Goal: Task Accomplishment & Management: Manage account settings

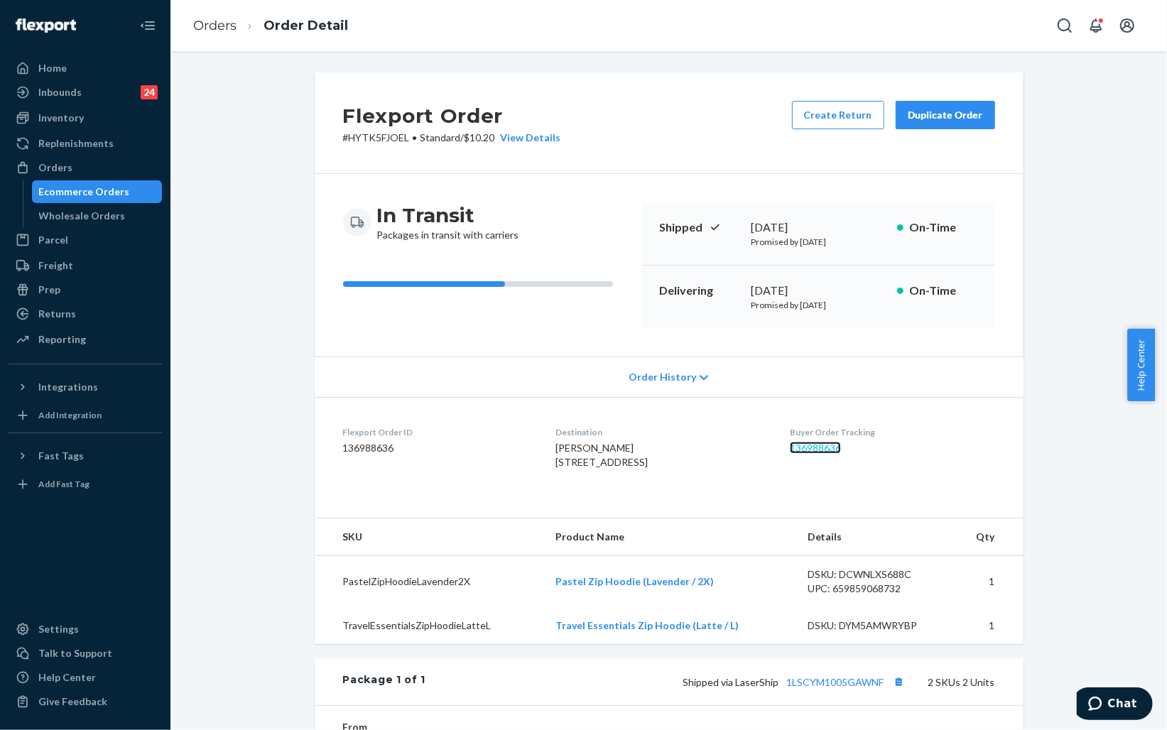
click at [829, 450] on link "136988636" at bounding box center [815, 448] width 51 height 12
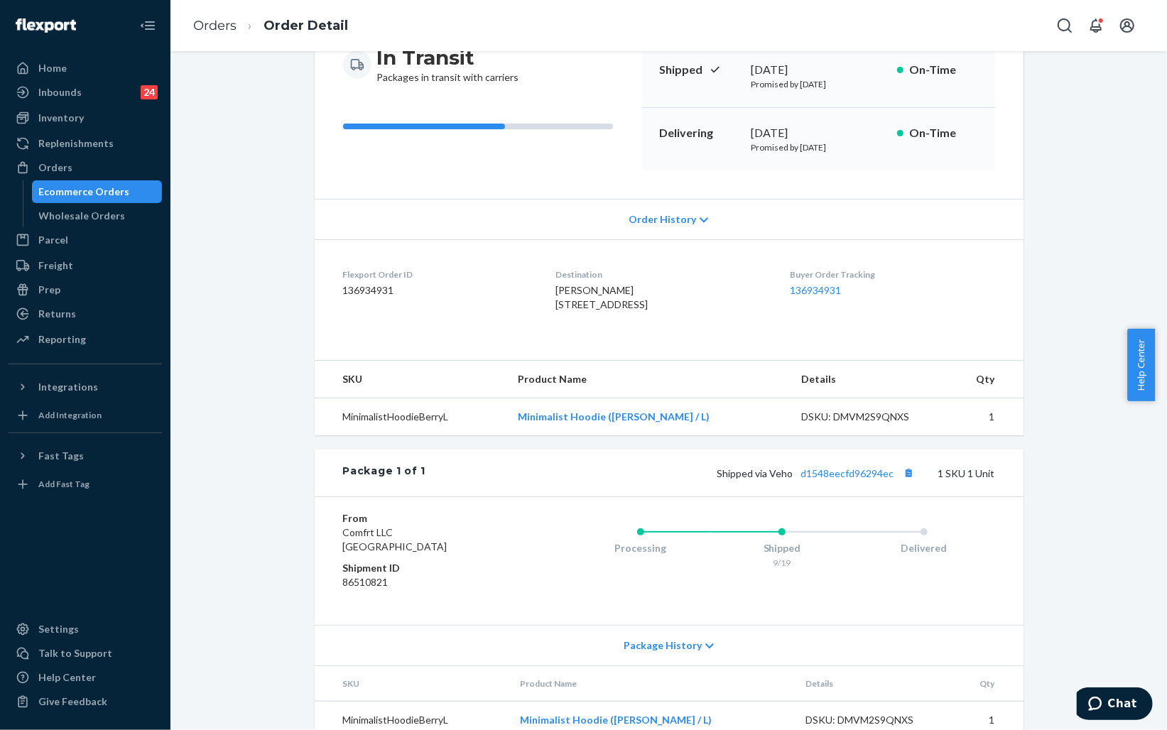
scroll to position [211, 0]
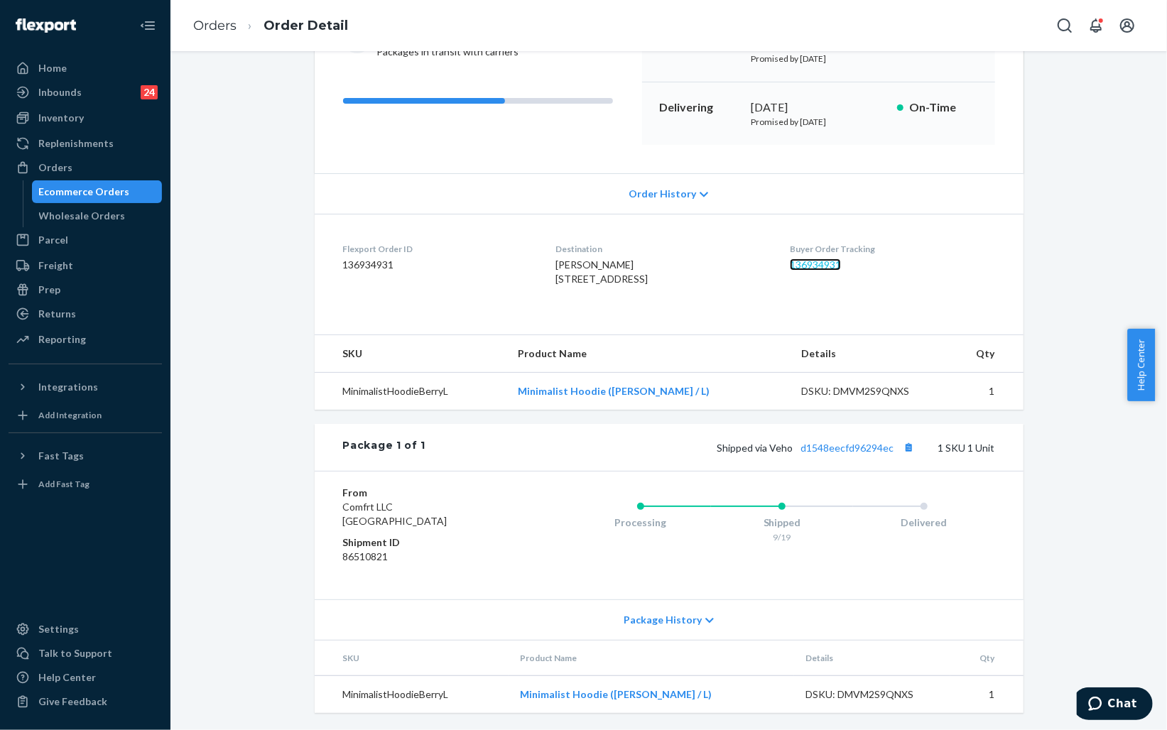
click at [829, 258] on link "136934931" at bounding box center [815, 264] width 51 height 12
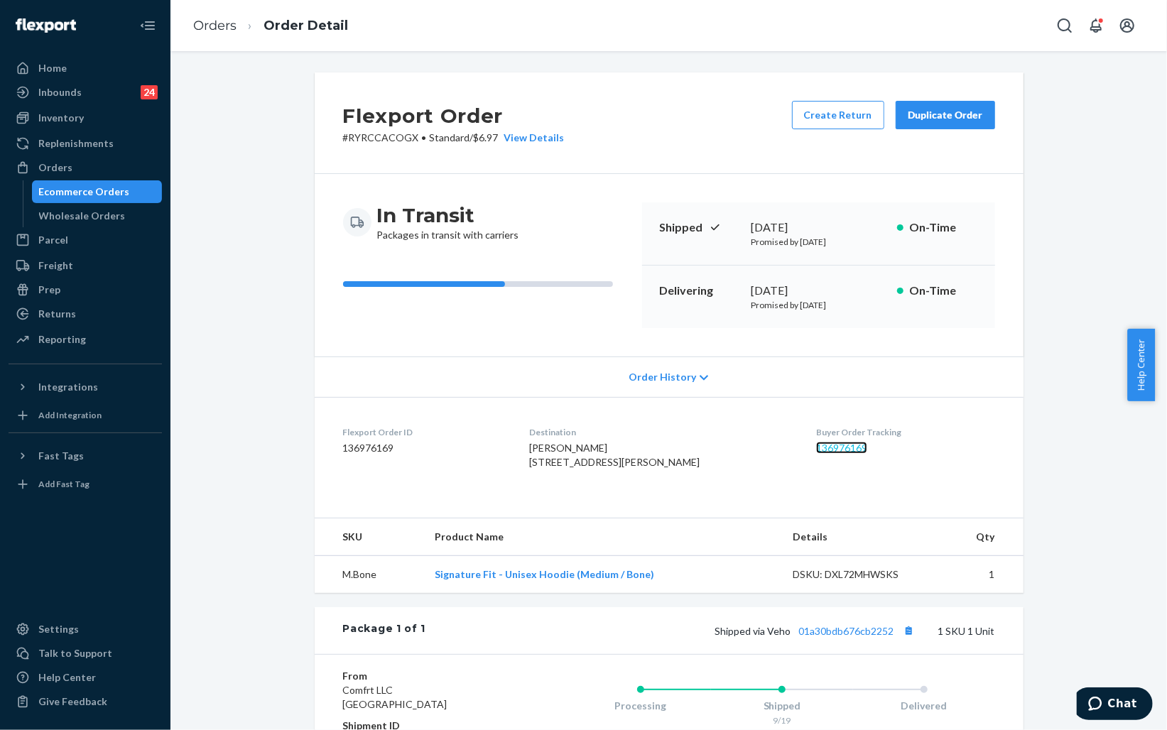
click at [816, 450] on link "136976169" at bounding box center [841, 448] width 51 height 12
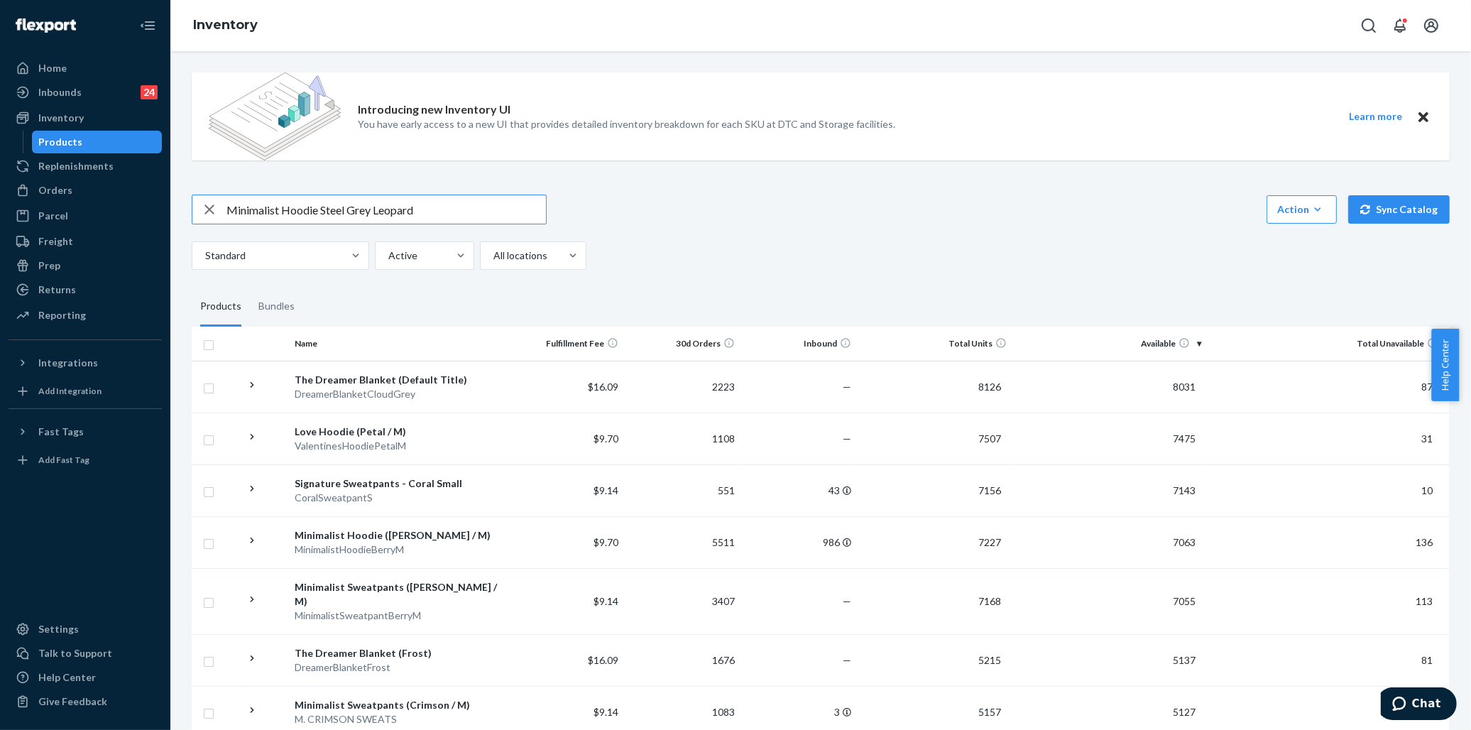
type input "Minimalist Hoodie Steel Grey Leopard"
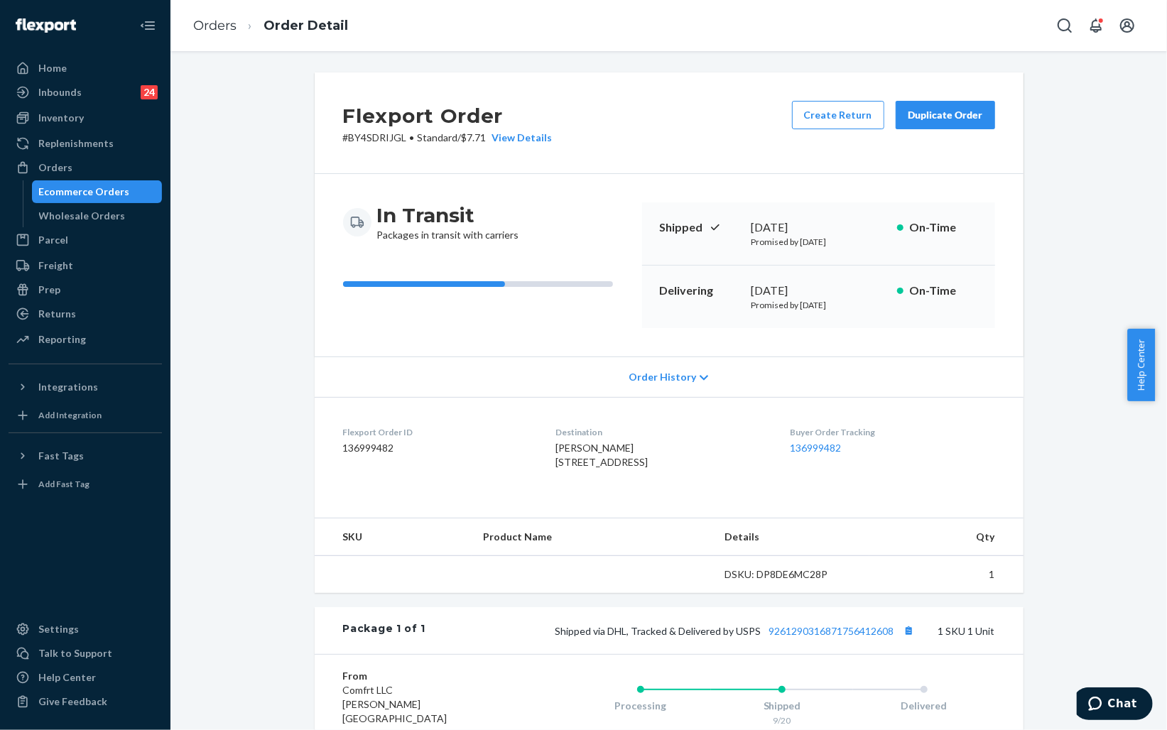
click at [797, 441] on dd "136999482" at bounding box center [892, 448] width 205 height 14
click at [799, 448] on link "136999482" at bounding box center [815, 448] width 51 height 12
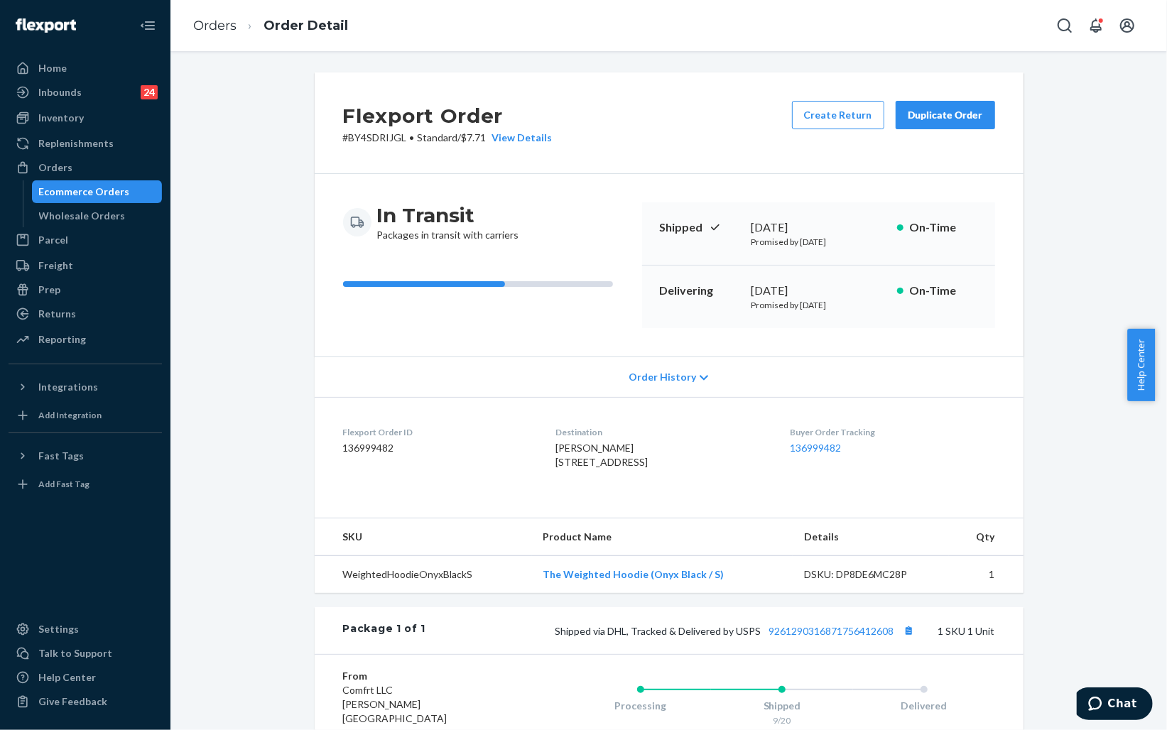
click at [94, 193] on div "Ecommerce Orders" at bounding box center [84, 192] width 91 height 14
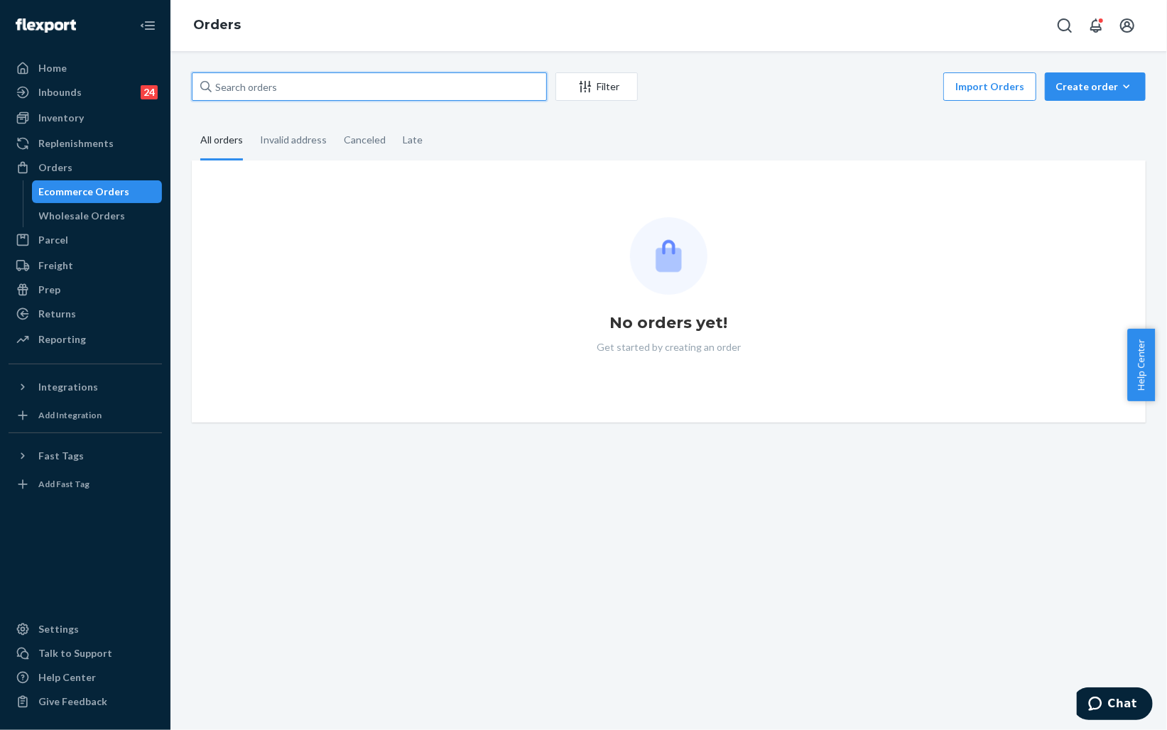
click at [336, 80] on input "text" at bounding box center [369, 86] width 355 height 28
paste input "255125783"
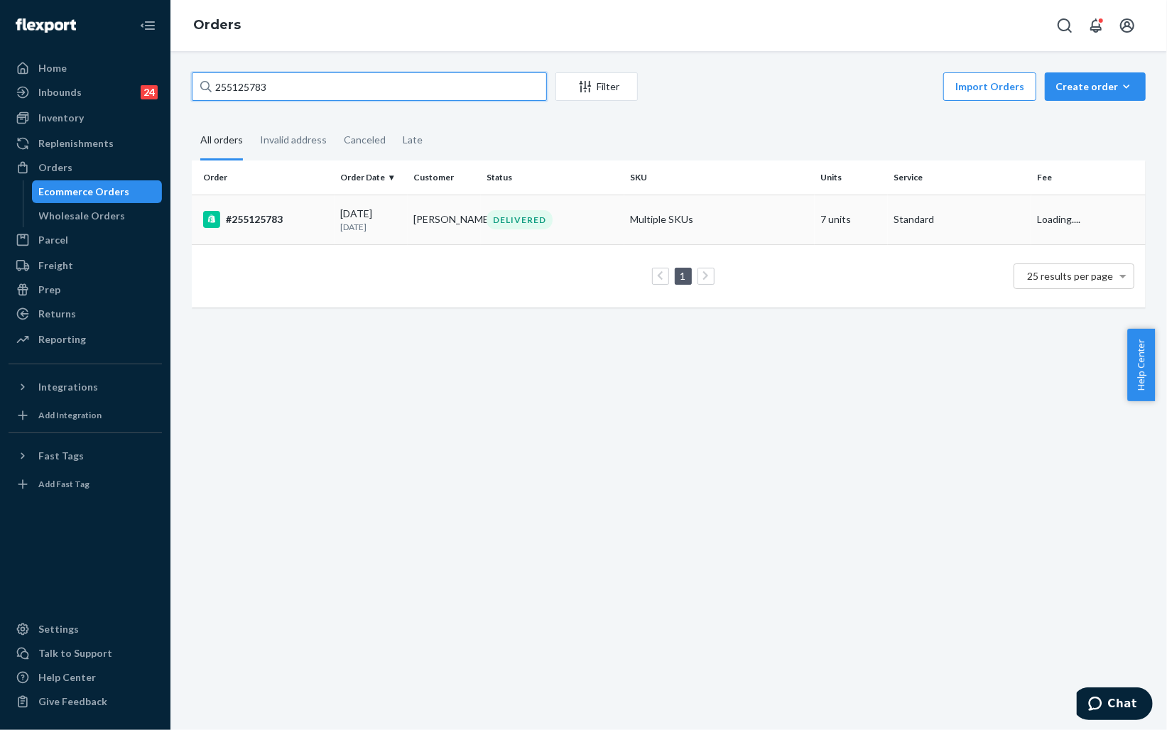
type input "255125783"
click at [581, 229] on div "DELIVERED" at bounding box center [552, 219] width 137 height 19
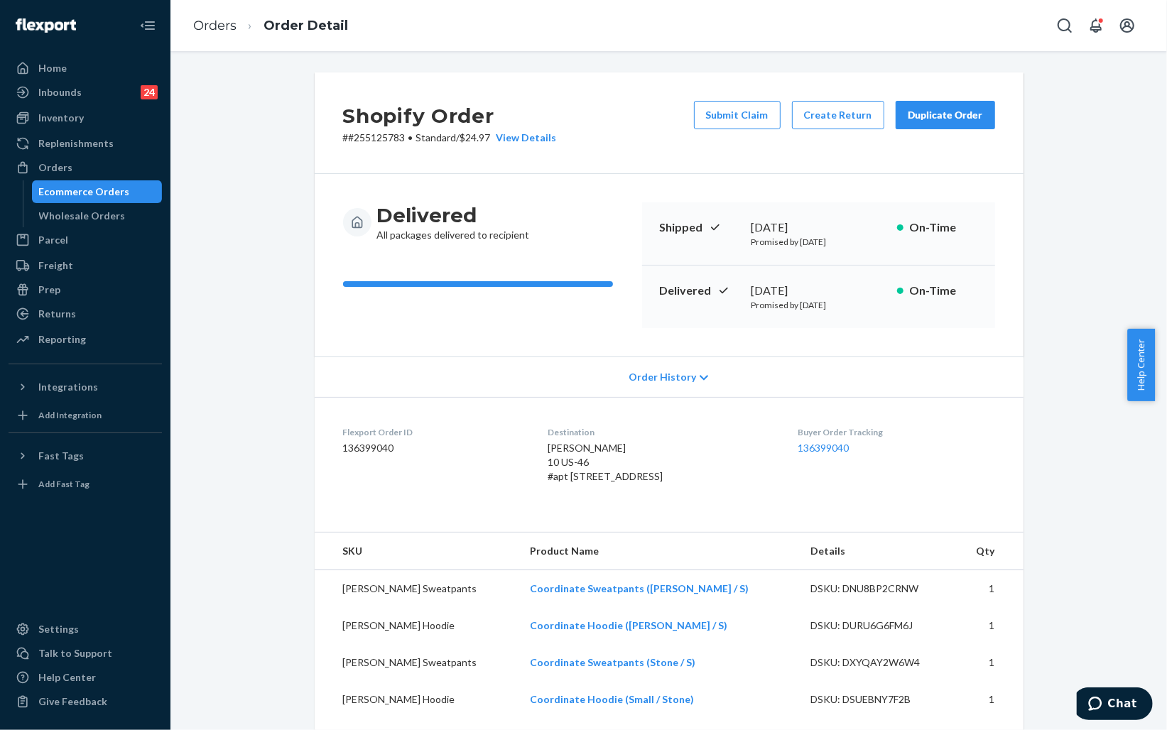
click at [676, 374] on span "Order History" at bounding box center [661, 377] width 67 height 14
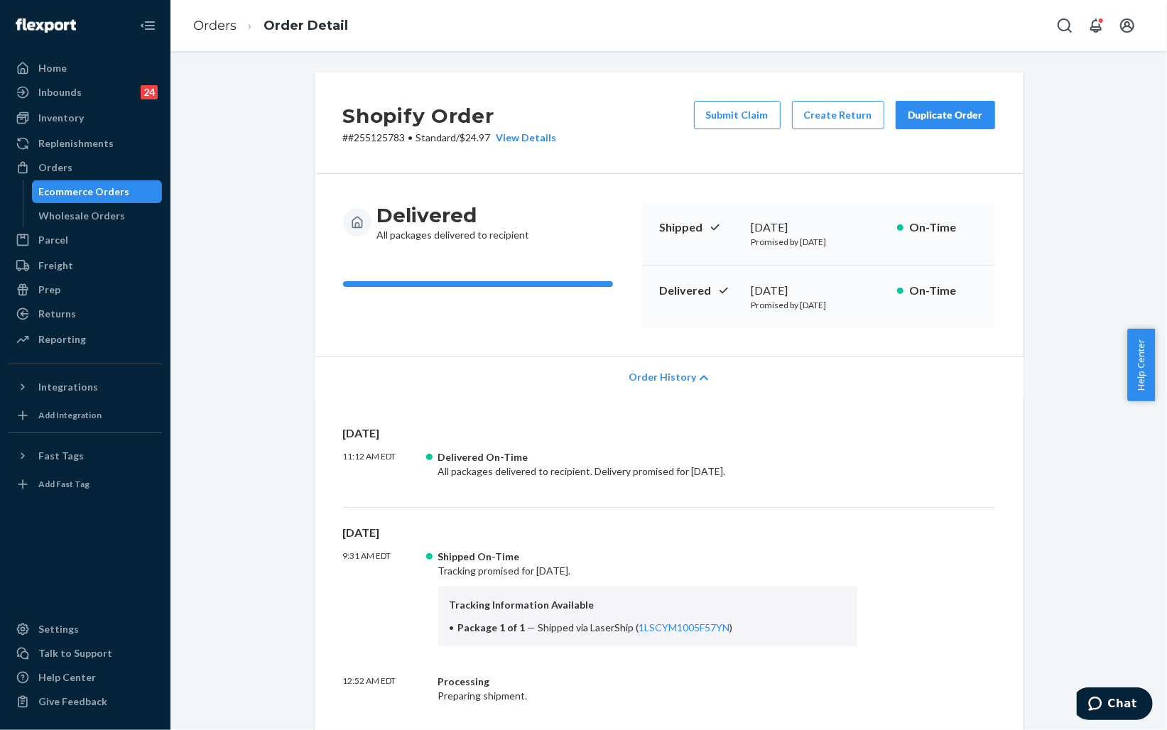
click at [676, 374] on span "Order History" at bounding box center [661, 377] width 67 height 14
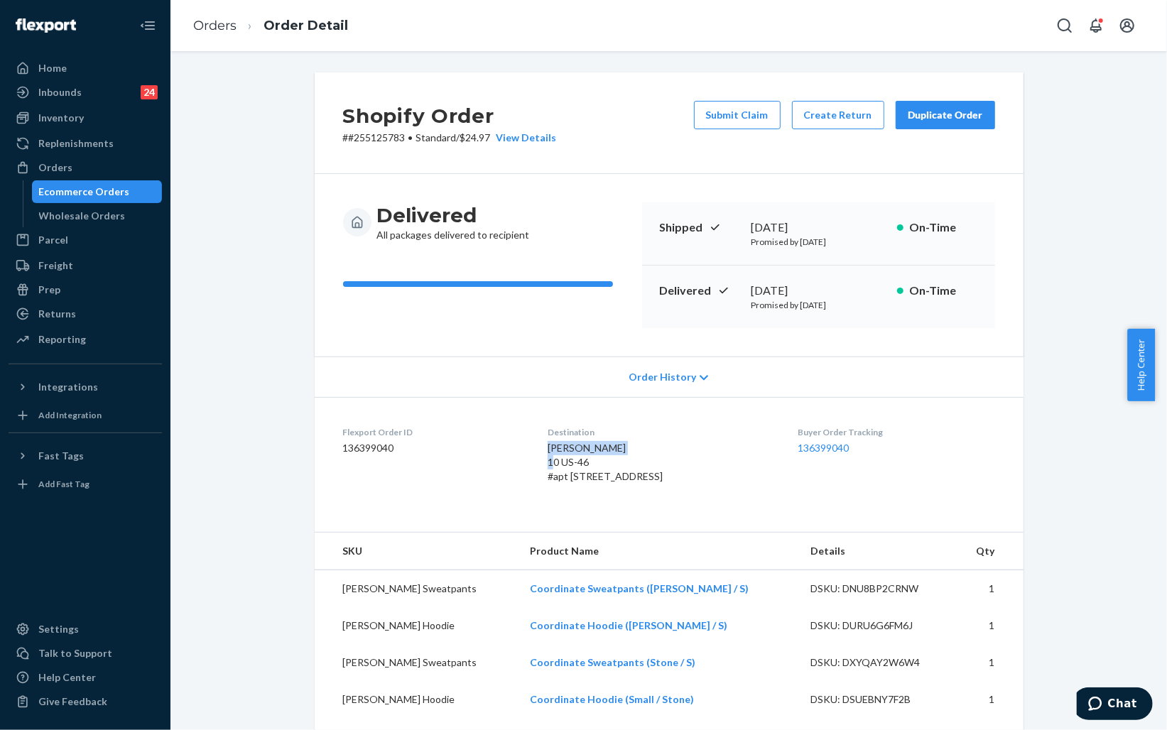
drag, startPoint x: 540, startPoint y: 442, endPoint x: 637, endPoint y: 442, distance: 97.3
click at [637, 442] on dl "Flexport Order ID 136399040 Destination Shanel Liberato 10 US-46 #apt 205 Palis…" at bounding box center [669, 457] width 709 height 121
copy span "Shanel Liberato"
click at [217, 23] on link "Orders" at bounding box center [214, 26] width 43 height 16
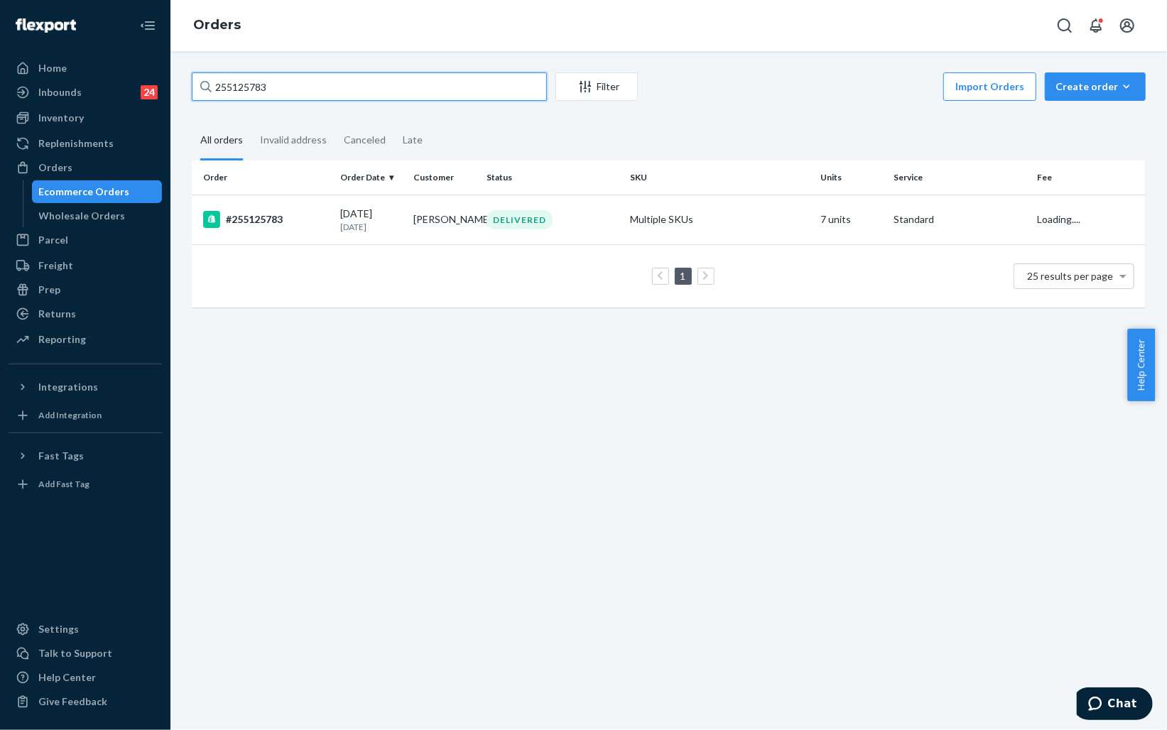
click at [477, 82] on input "255125783" at bounding box center [369, 86] width 355 height 28
paste input "Shanel Liberato"
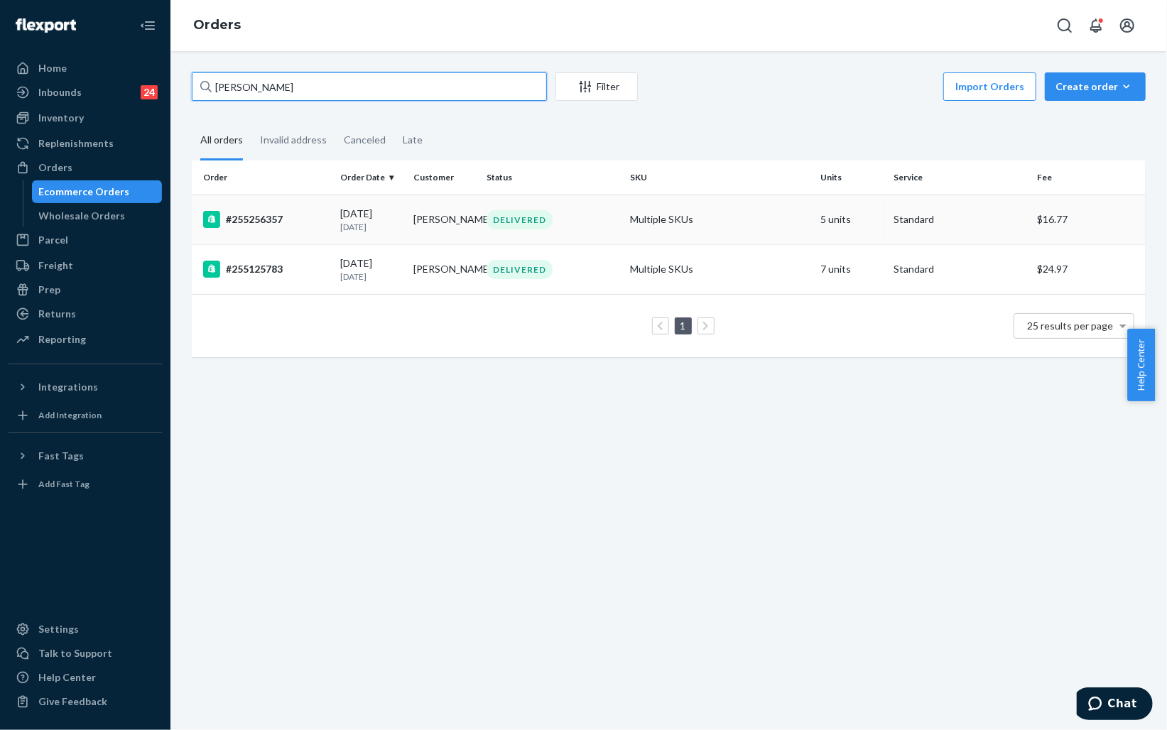
type input "Shanel Liberato"
click at [315, 225] on div "#255256357" at bounding box center [266, 219] width 126 height 17
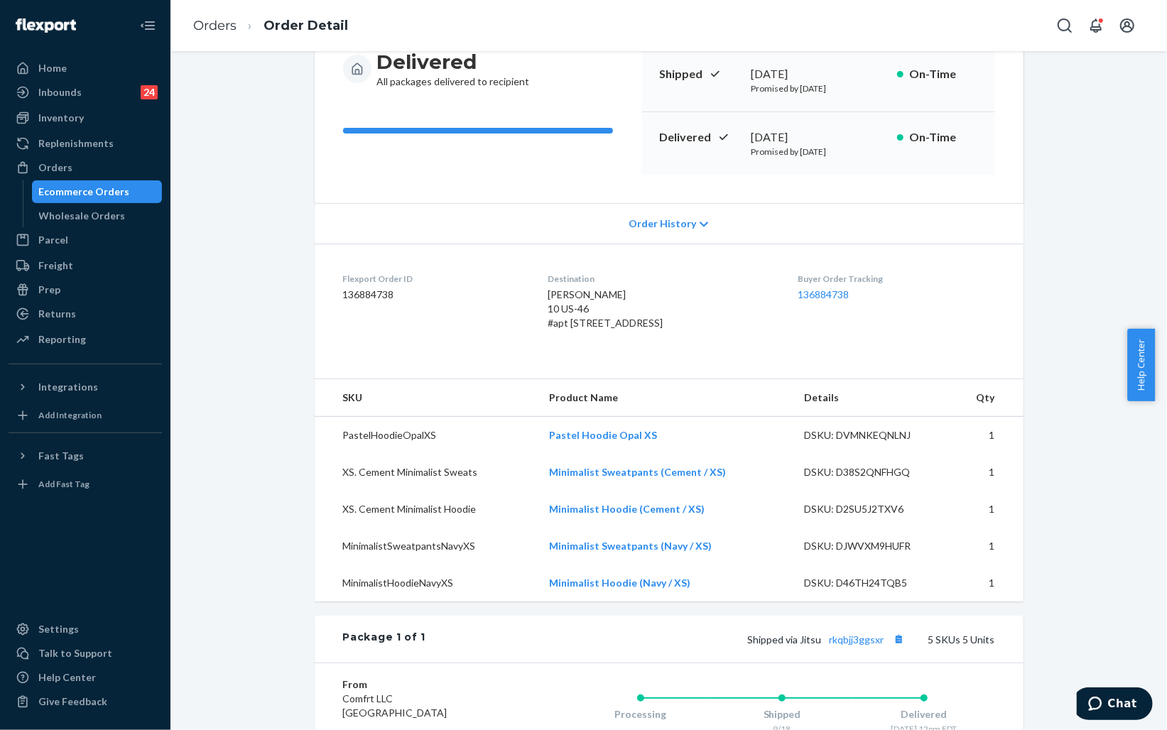
scroll to position [126, 0]
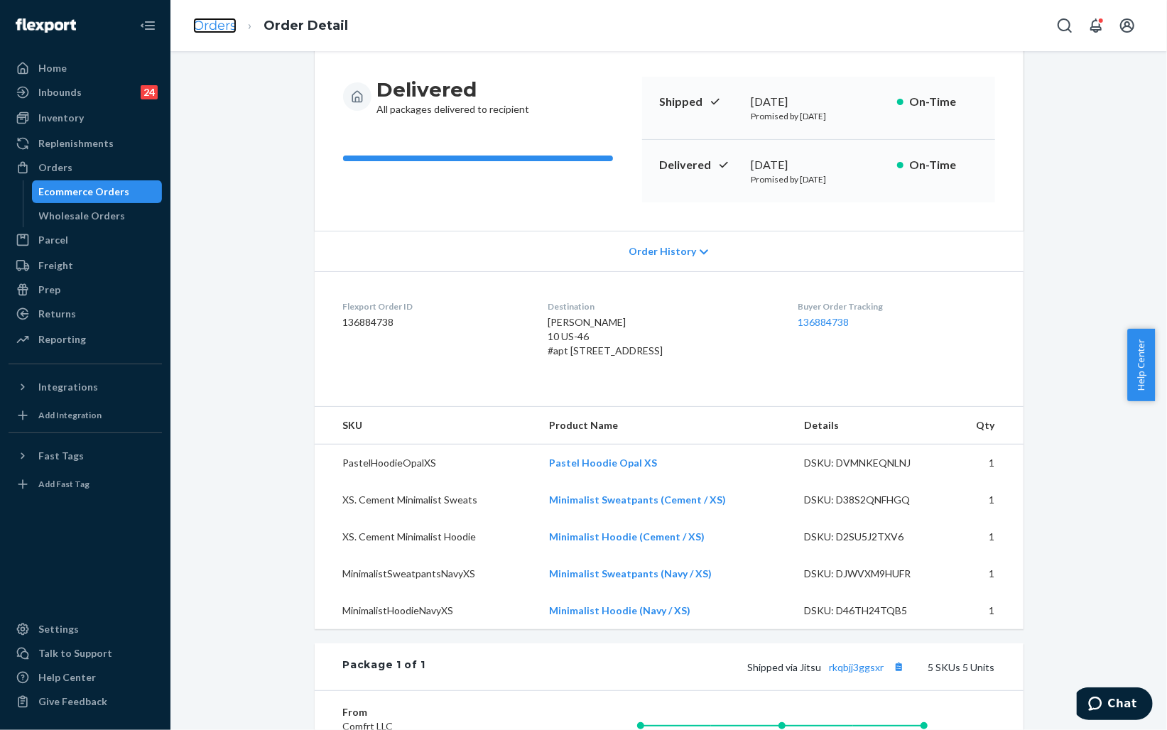
click at [219, 24] on link "Orders" at bounding box center [214, 26] width 43 height 16
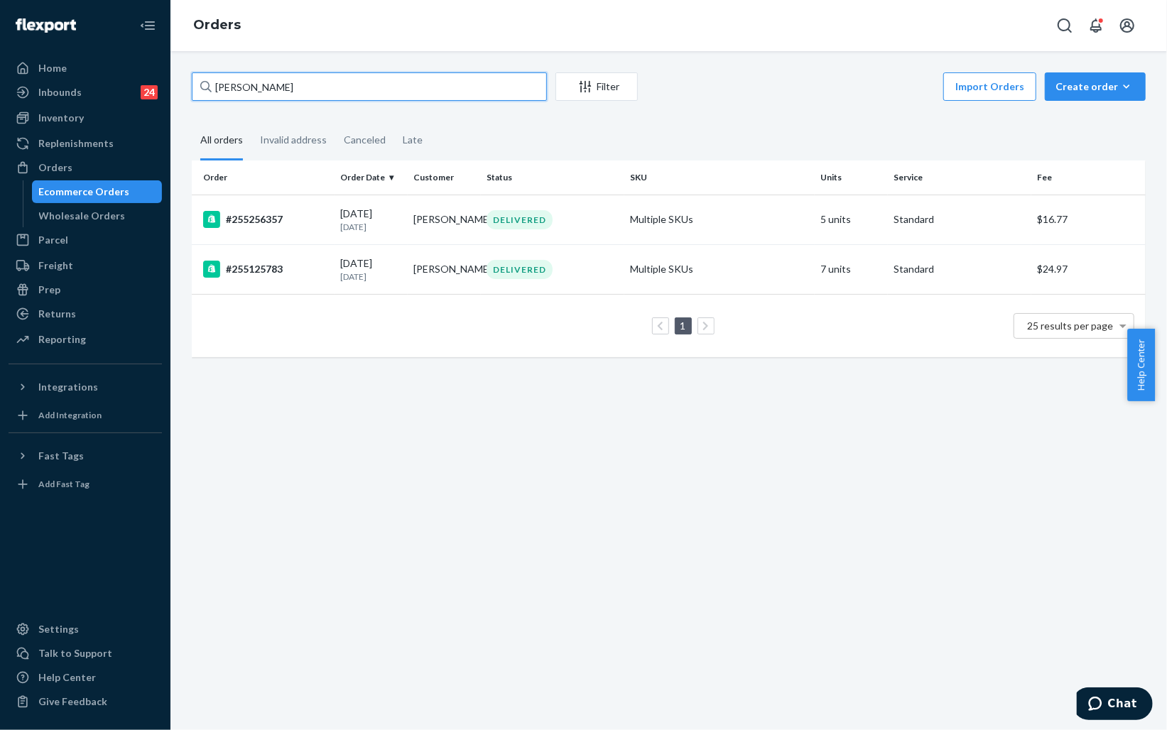
click at [324, 76] on input "Shanel Liberato" at bounding box center [369, 86] width 355 height 28
paste input "255125783"
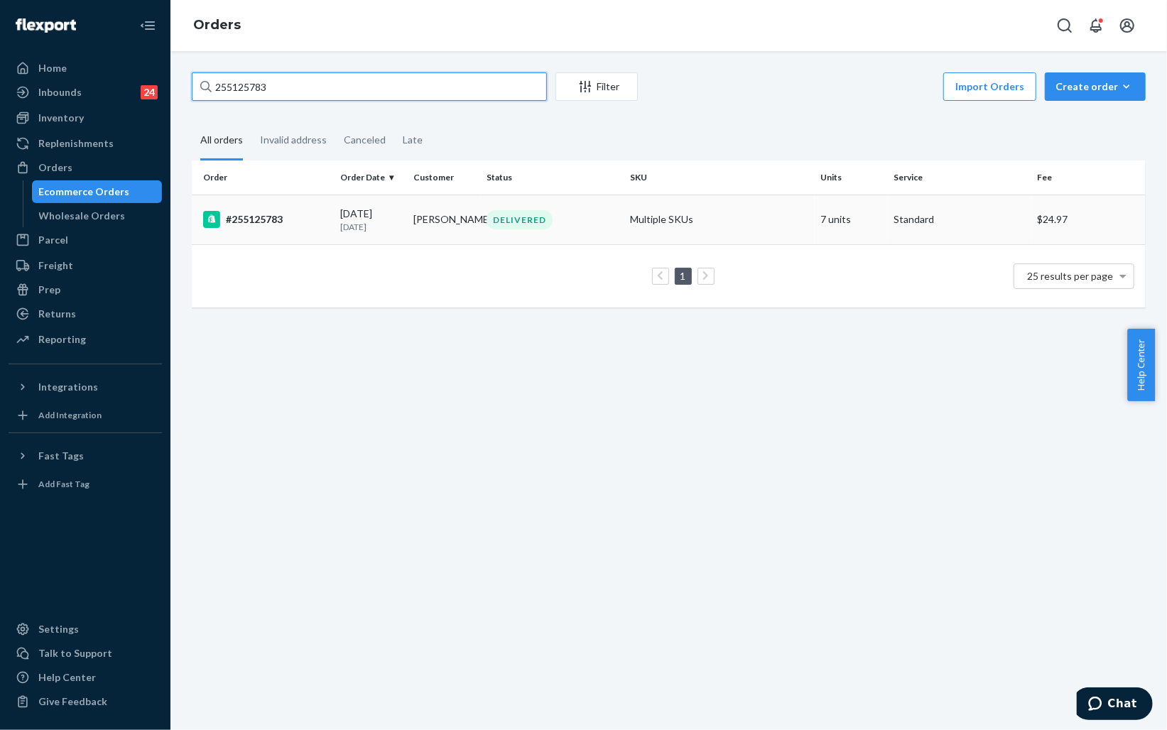
type input "255125783"
click at [313, 230] on td "#255125783" at bounding box center [263, 220] width 143 height 50
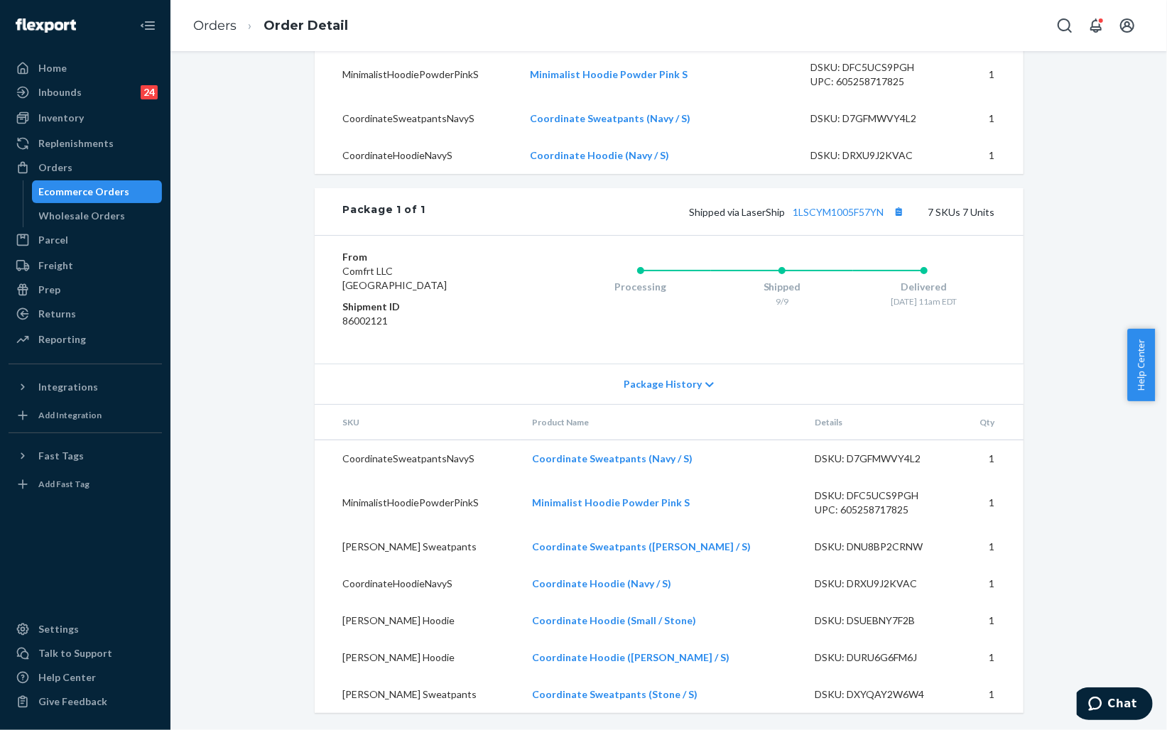
scroll to position [697, 0]
click at [74, 195] on div "Ecommerce Orders" at bounding box center [84, 192] width 91 height 14
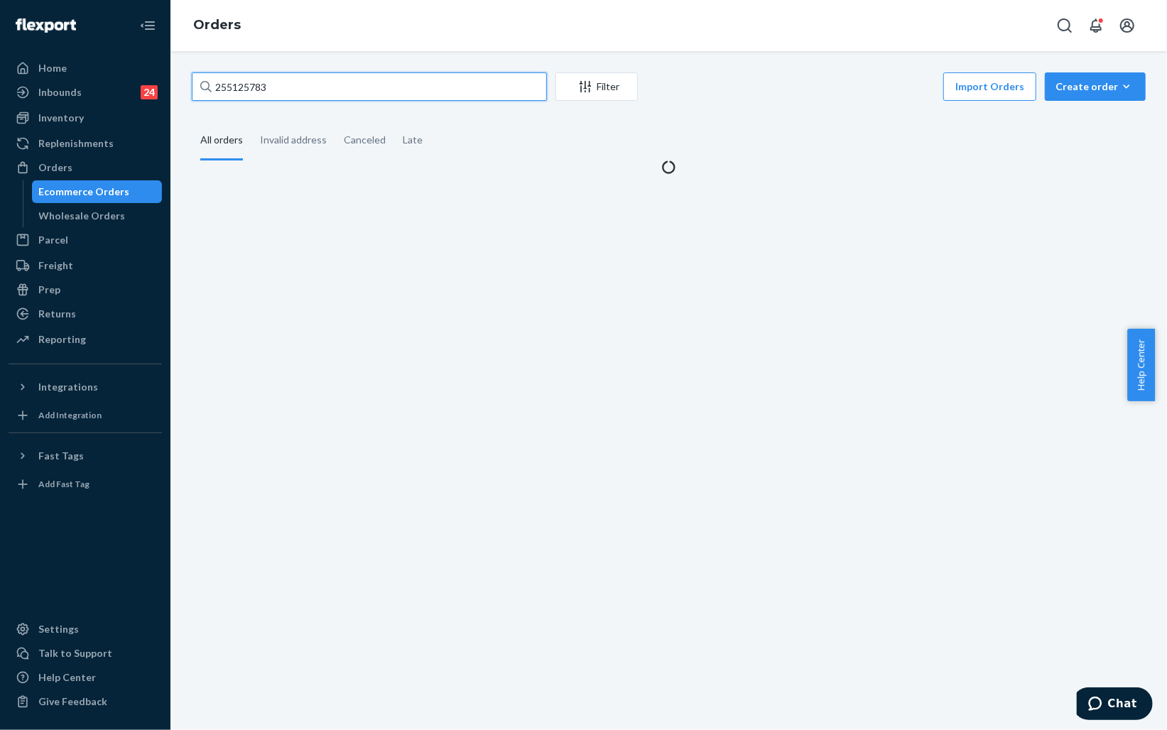
click at [349, 89] on input "255125783" at bounding box center [369, 86] width 355 height 28
paste input "landonbradypatterson@gmail.com"
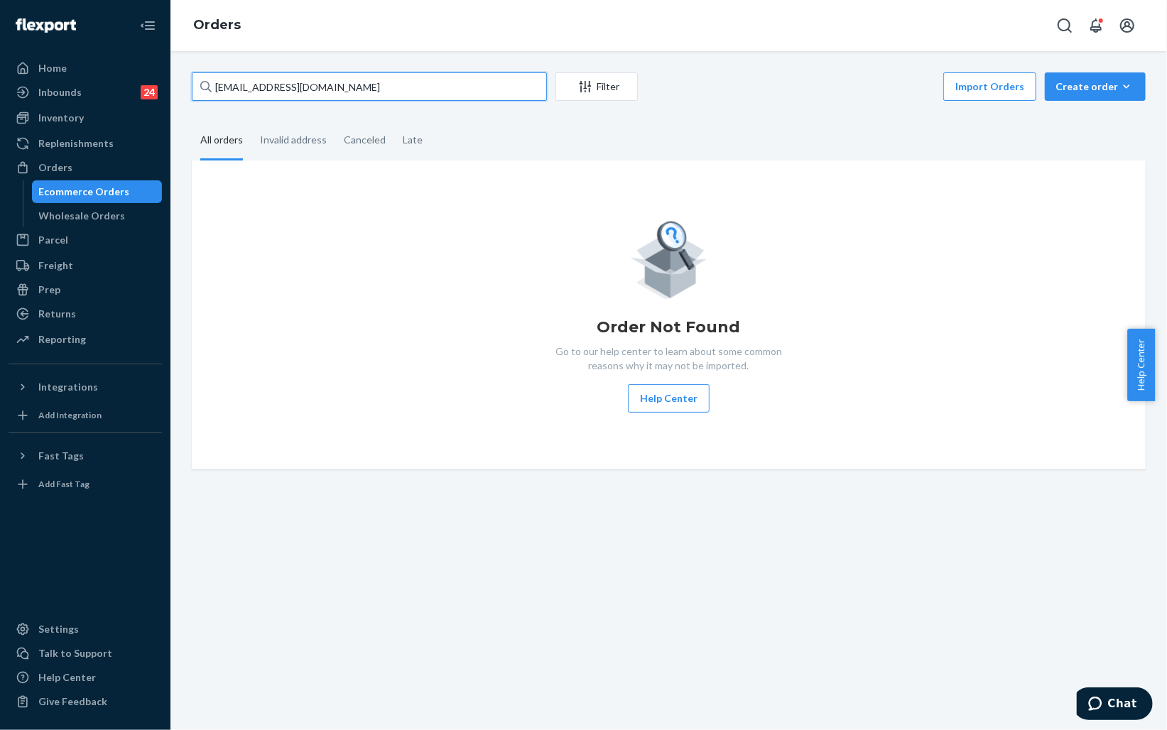
paste input "text"
paste input "255168464"
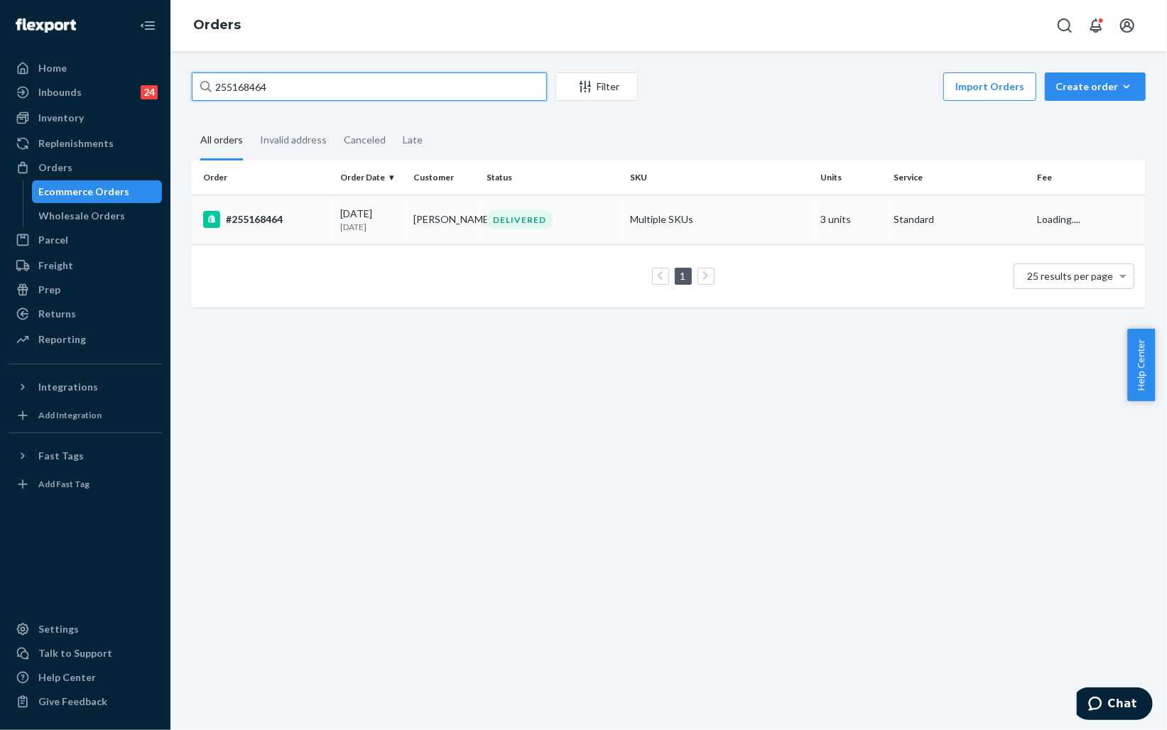
type input "255168464"
click at [313, 225] on div "#255168464" at bounding box center [266, 219] width 126 height 17
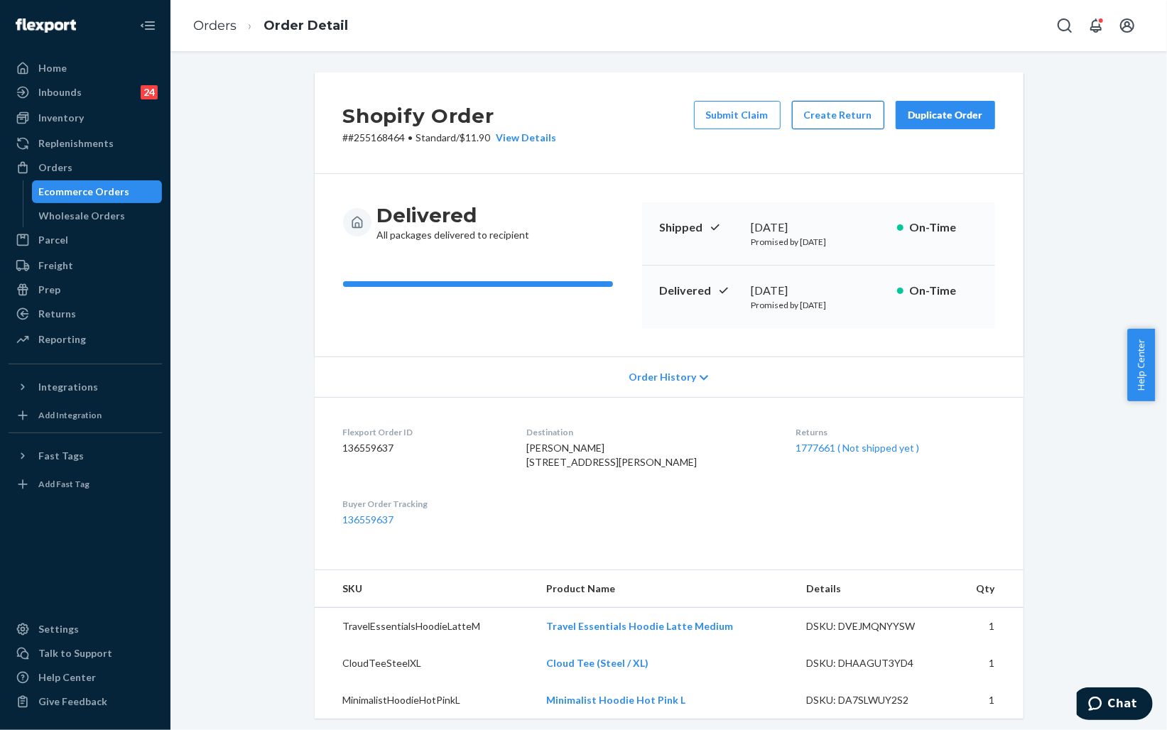
click at [817, 119] on button "Create Return" at bounding box center [838, 115] width 92 height 28
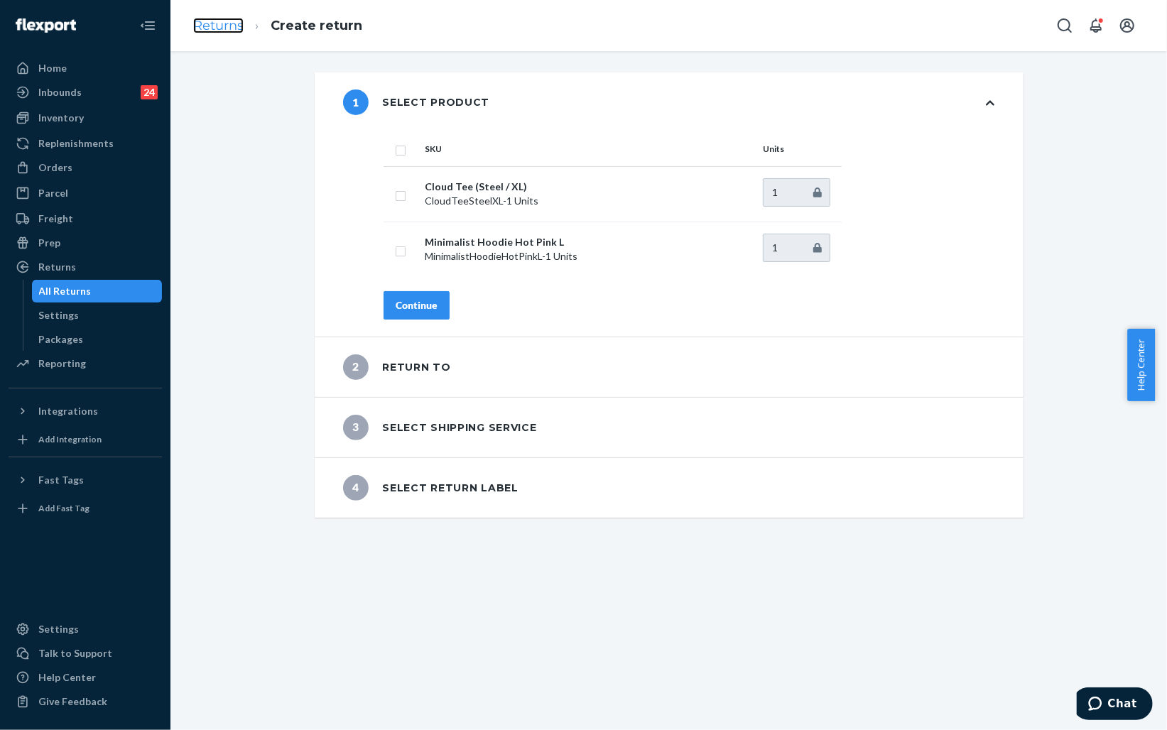
click at [231, 22] on link "Returns" at bounding box center [218, 26] width 50 height 16
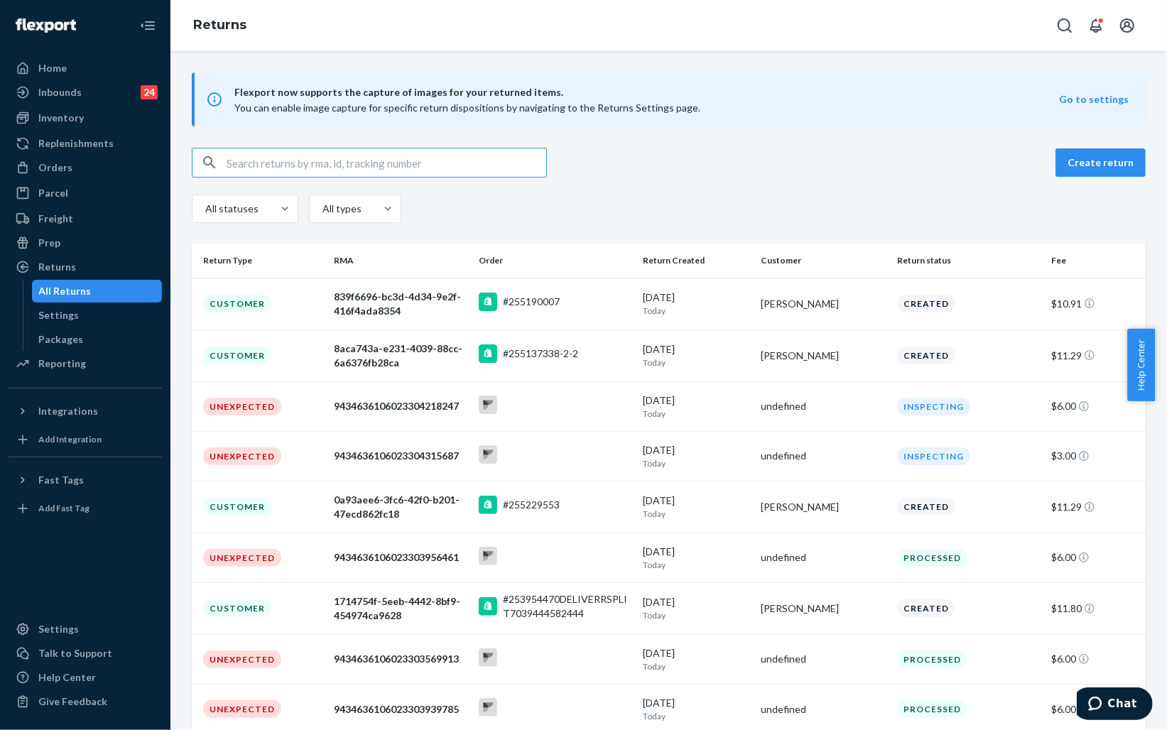
type input "255168464"
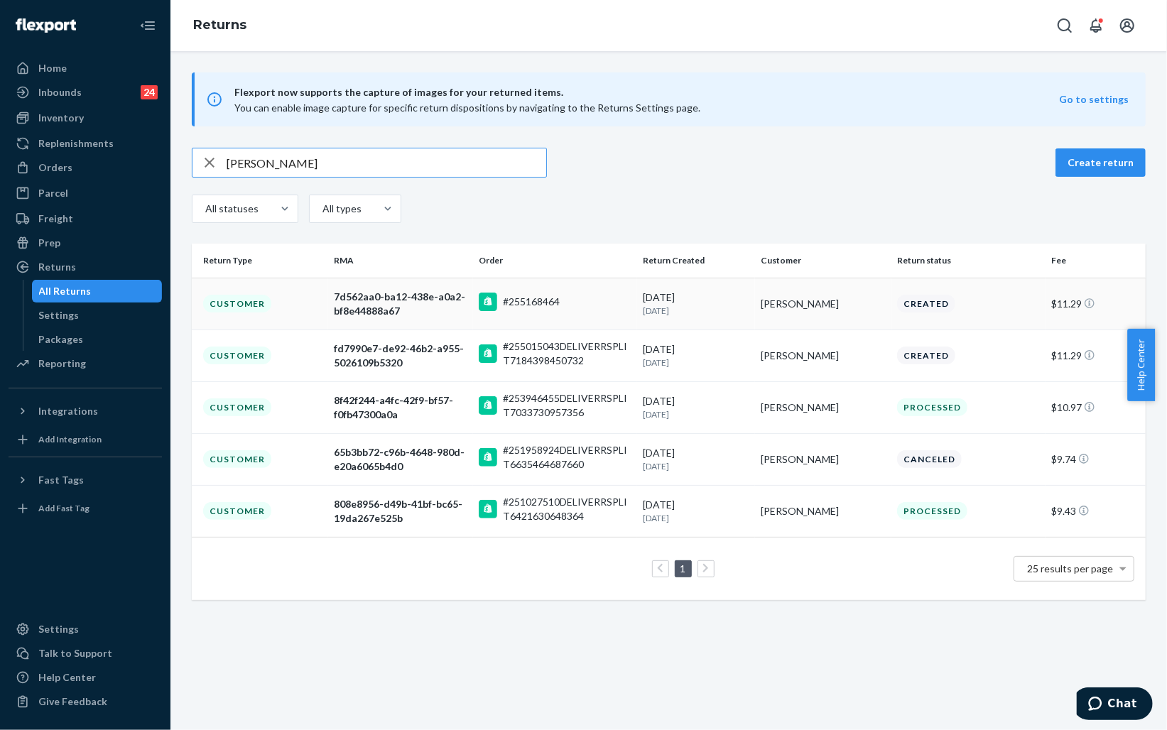
type input "Landon"
click at [595, 304] on div "#255168464" at bounding box center [555, 304] width 152 height 22
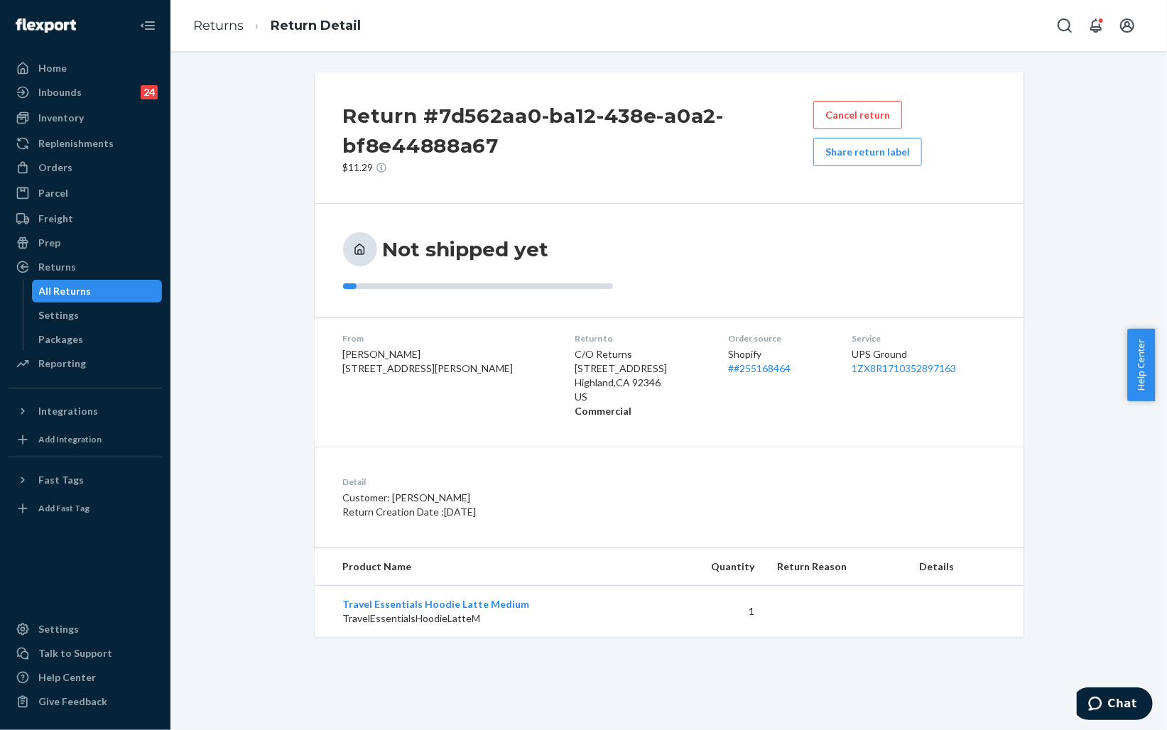
click at [878, 153] on button "Share return label" at bounding box center [867, 152] width 109 height 28
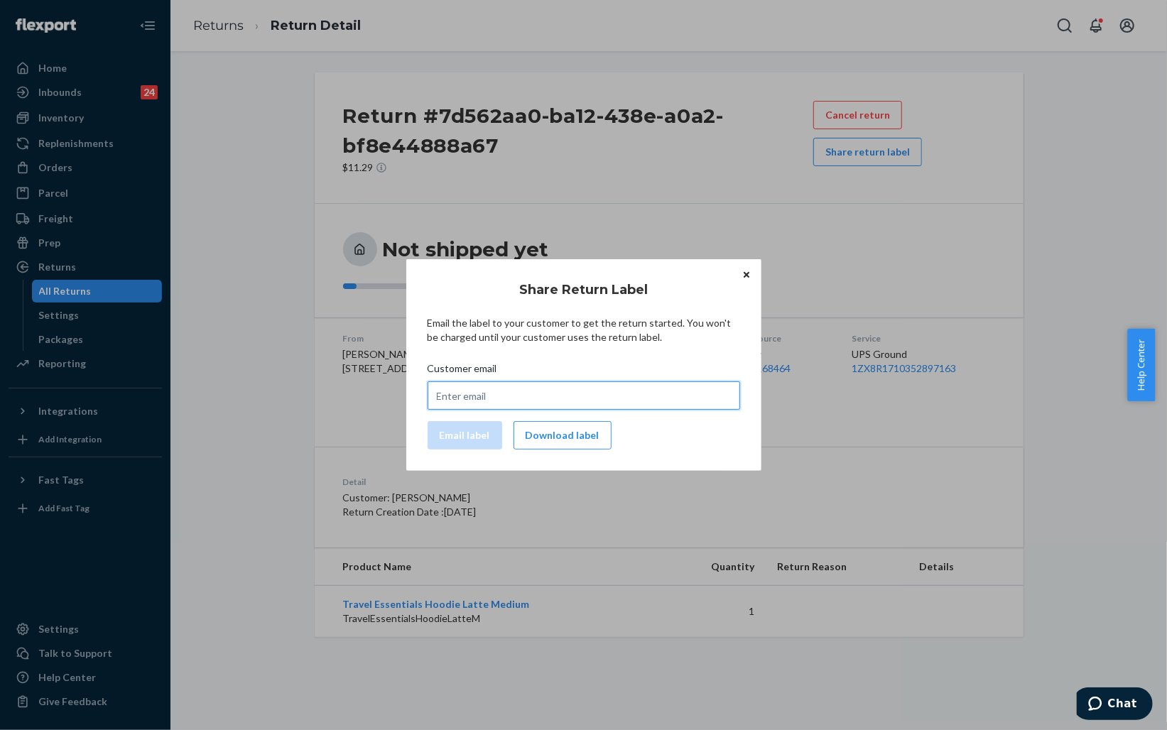
click at [486, 402] on input "Customer email" at bounding box center [584, 395] width 312 height 28
paste input "landonbradypatterson@gmail.com"
type input "landonbradypatterson@gmail.com"
click at [460, 437] on button "Email label" at bounding box center [465, 435] width 75 height 28
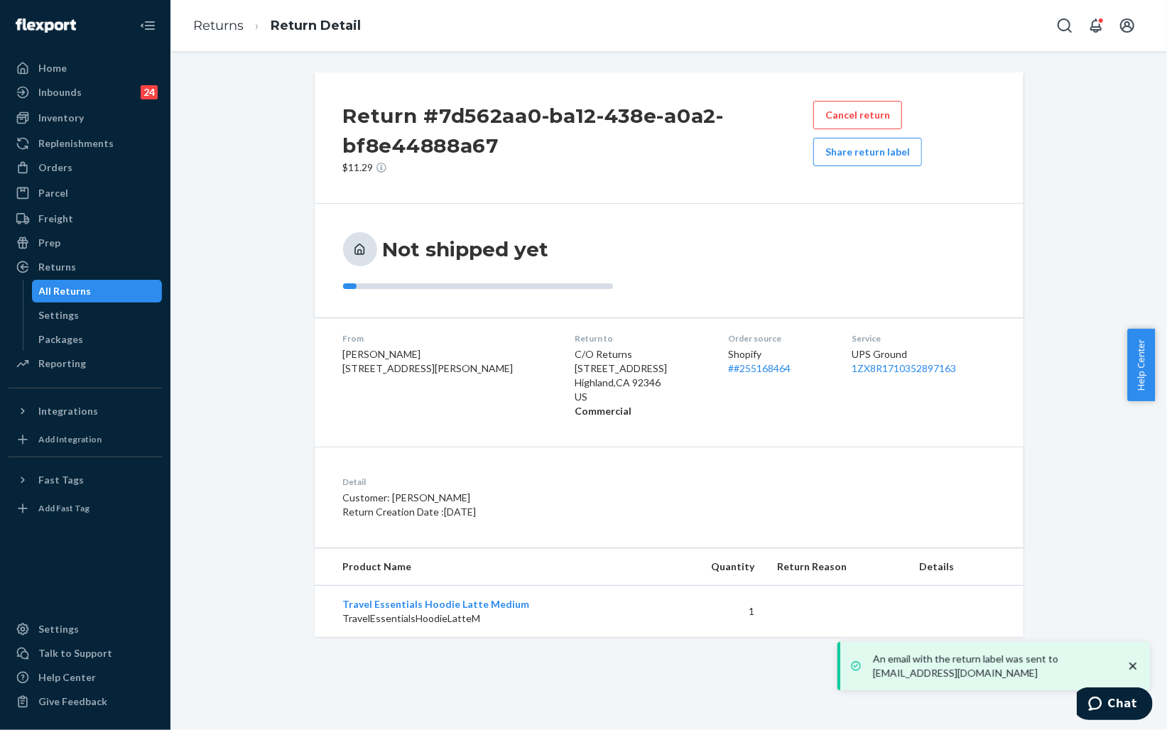
click at [565, 436] on div "Return #7d562aa0-ba12-438e-a0a2-bf8e44888a67 $11.29 Cancel return Share return …" at bounding box center [669, 354] width 709 height 565
click at [858, 150] on button "Share return label" at bounding box center [867, 152] width 109 height 28
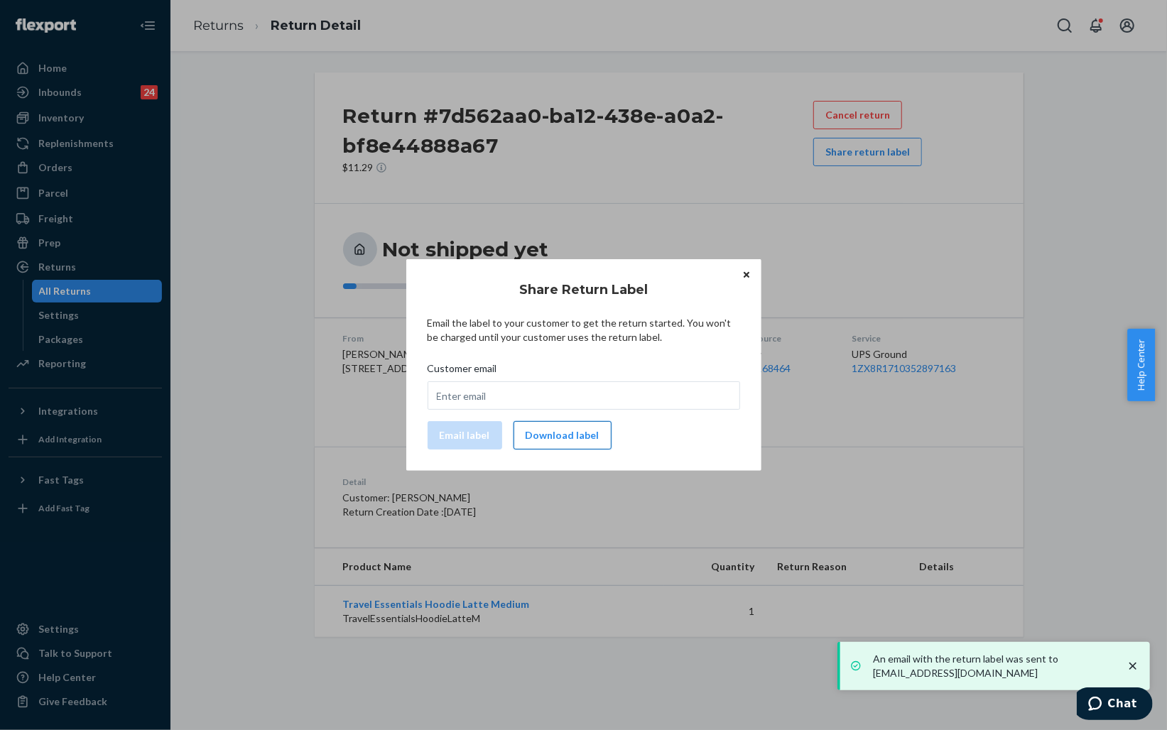
click at [551, 424] on button "Download label" at bounding box center [562, 435] width 98 height 28
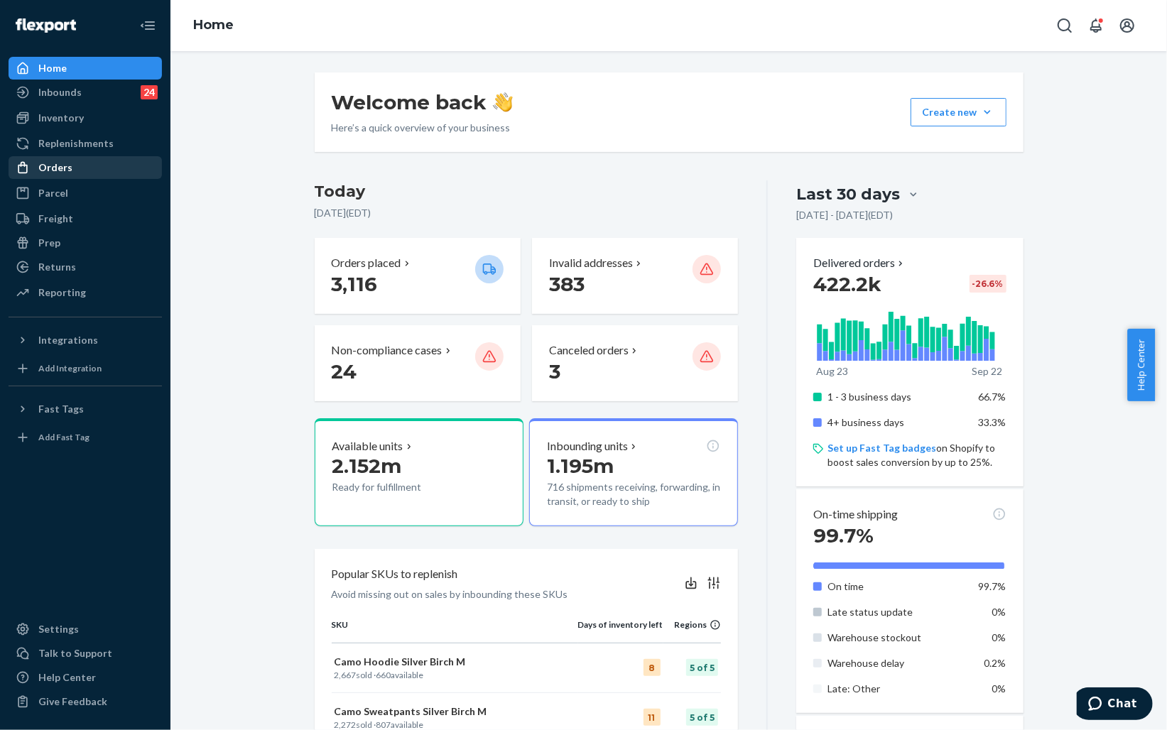
click at [91, 167] on div "Orders" at bounding box center [85, 168] width 151 height 20
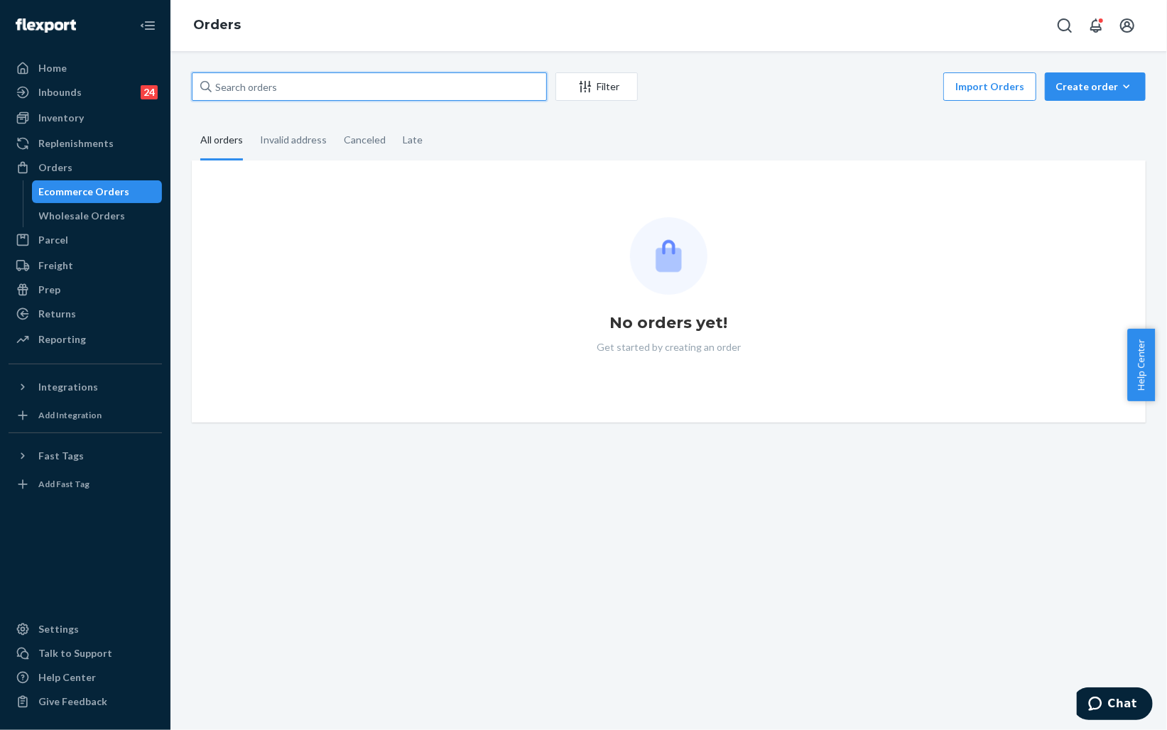
click at [313, 80] on input "text" at bounding box center [369, 86] width 355 height 28
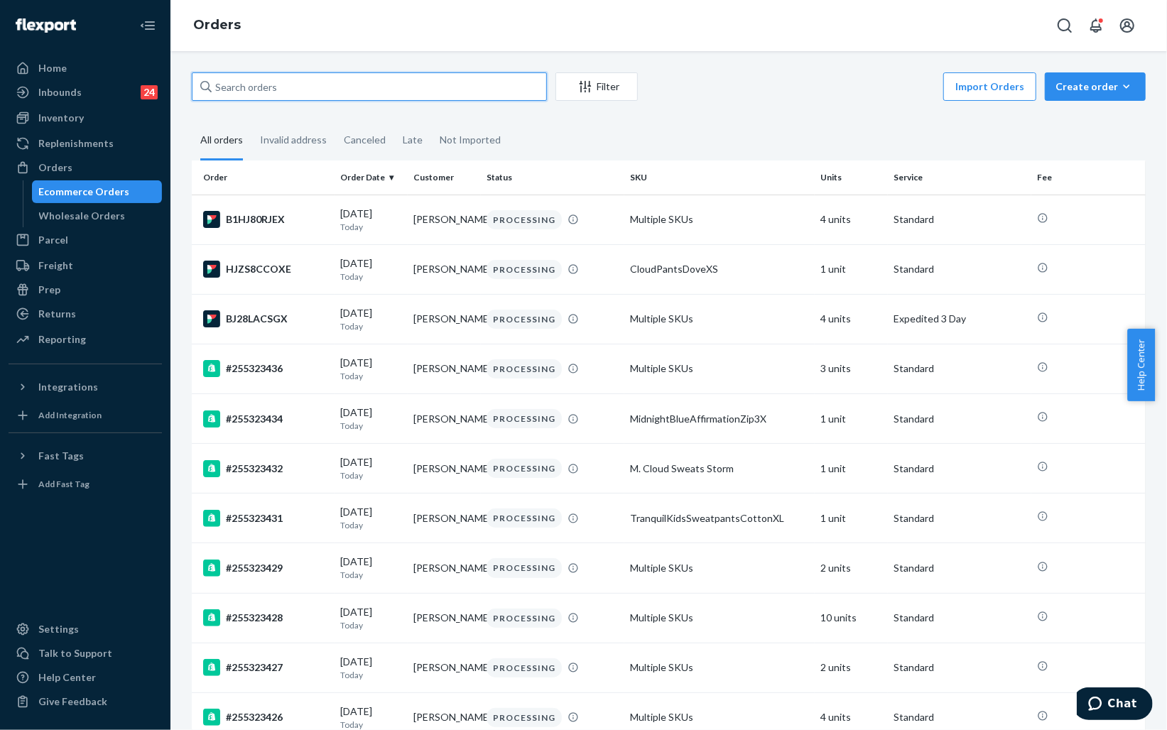
paste input "254794463"
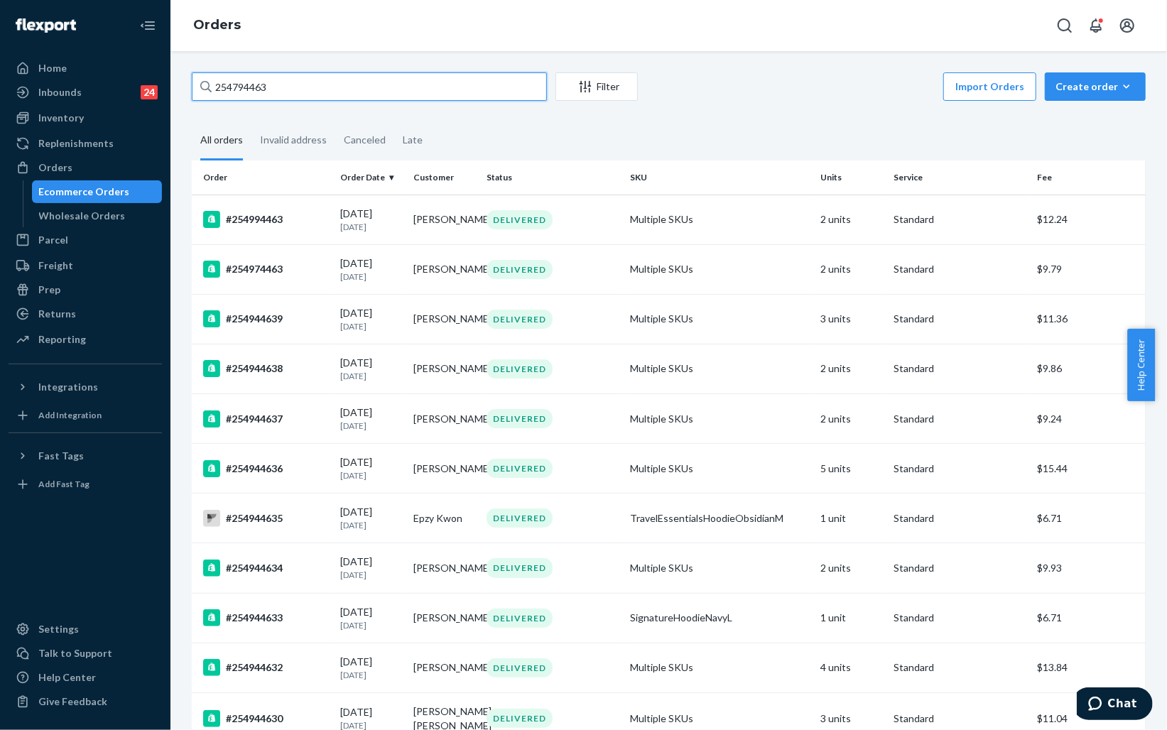
paste input "text"
paste input "[PERSON_NAME]"
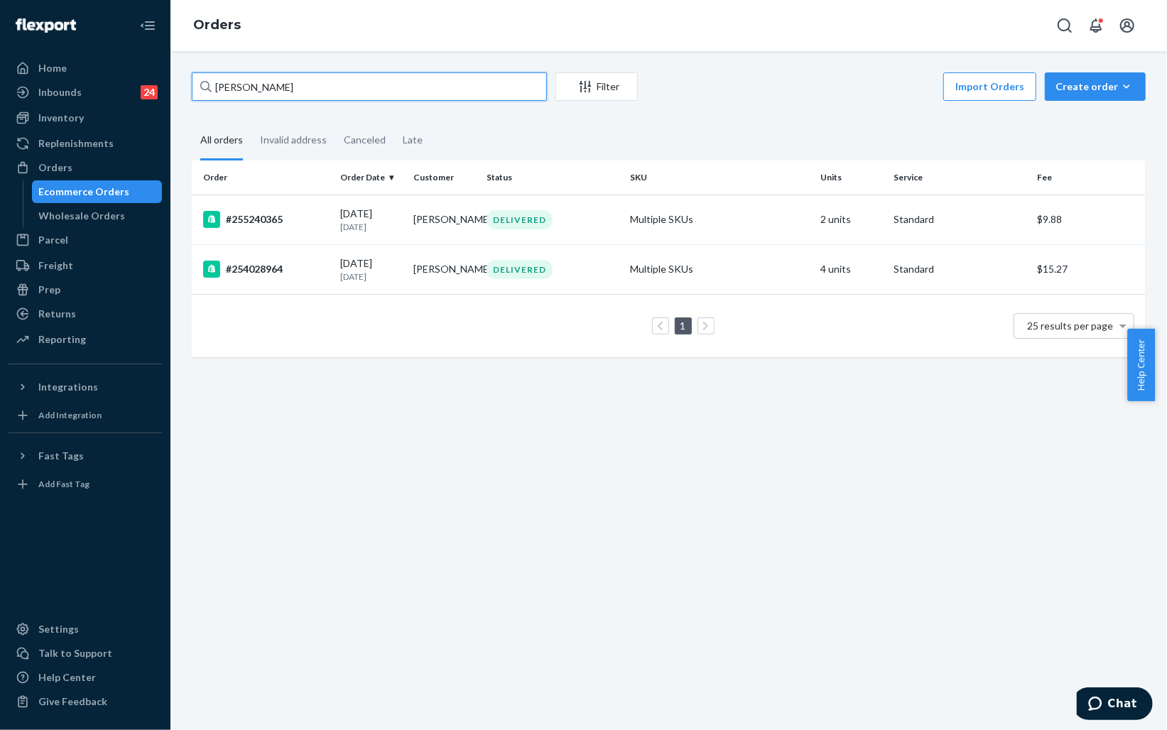
type input "[PERSON_NAME]"
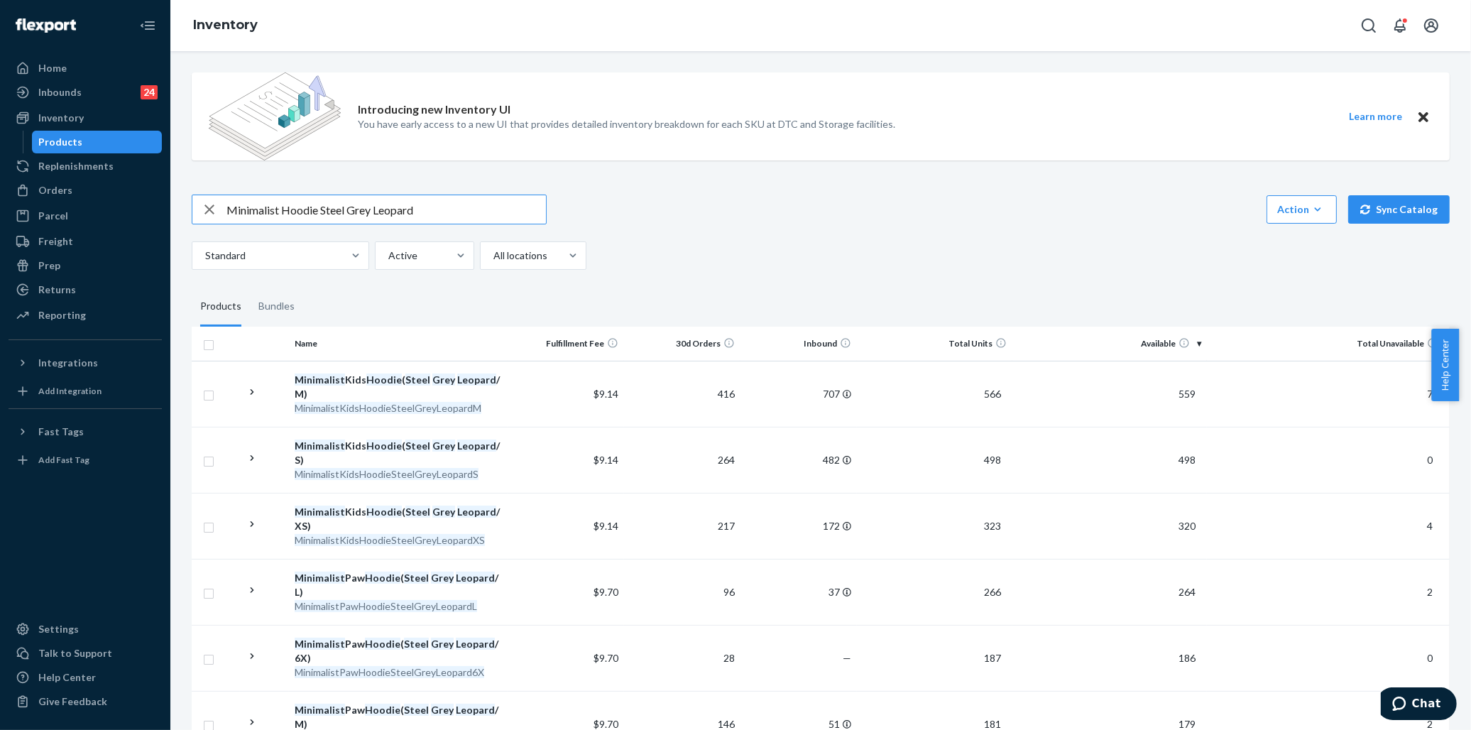
drag, startPoint x: 448, startPoint y: 210, endPoint x: 284, endPoint y: 215, distance: 164.1
click at [284, 215] on input "Minimalist Hoodie Steel Grey Leopard" at bounding box center [387, 209] width 320 height 28
type input "Minimalist Kids Hoodie Cobalt"
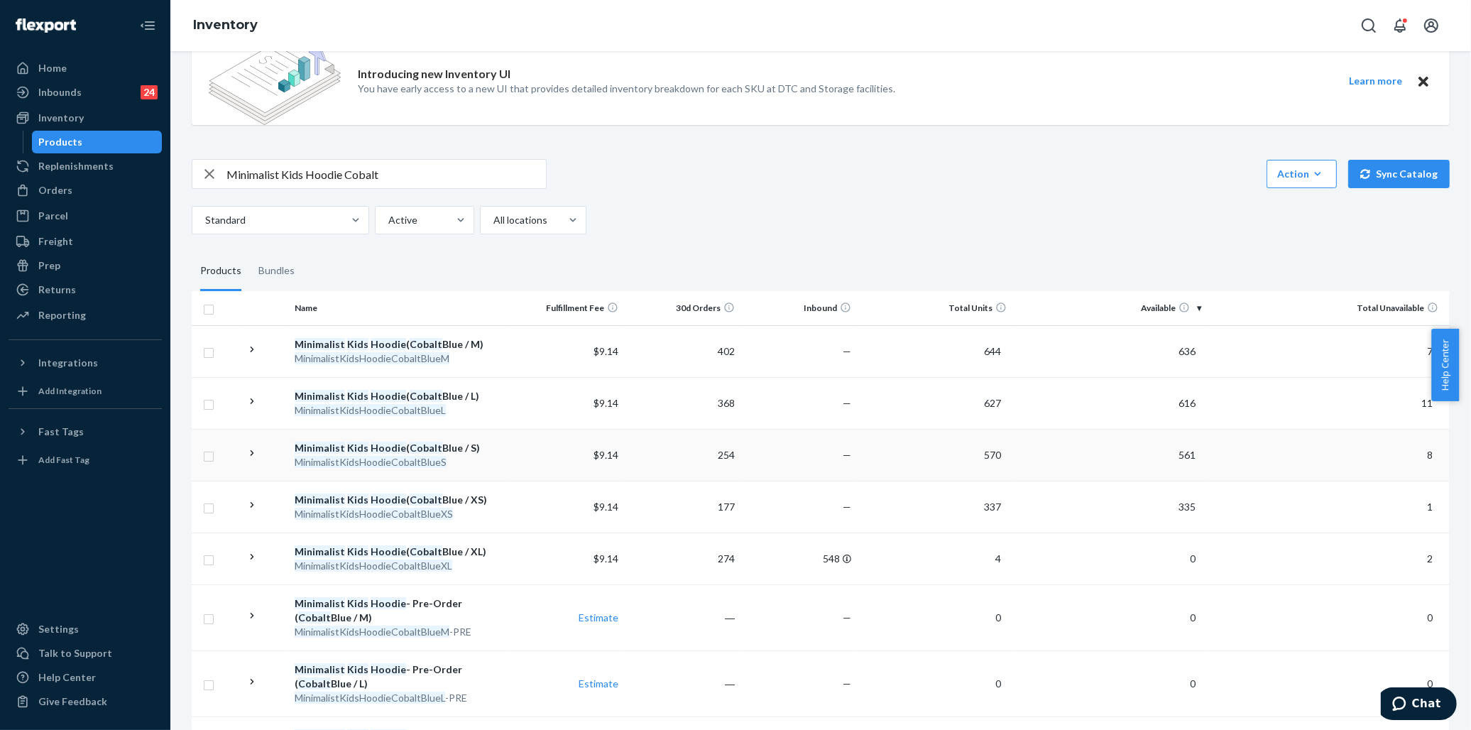
scroll to position [79, 0]
